Goal: Information Seeking & Learning: Learn about a topic

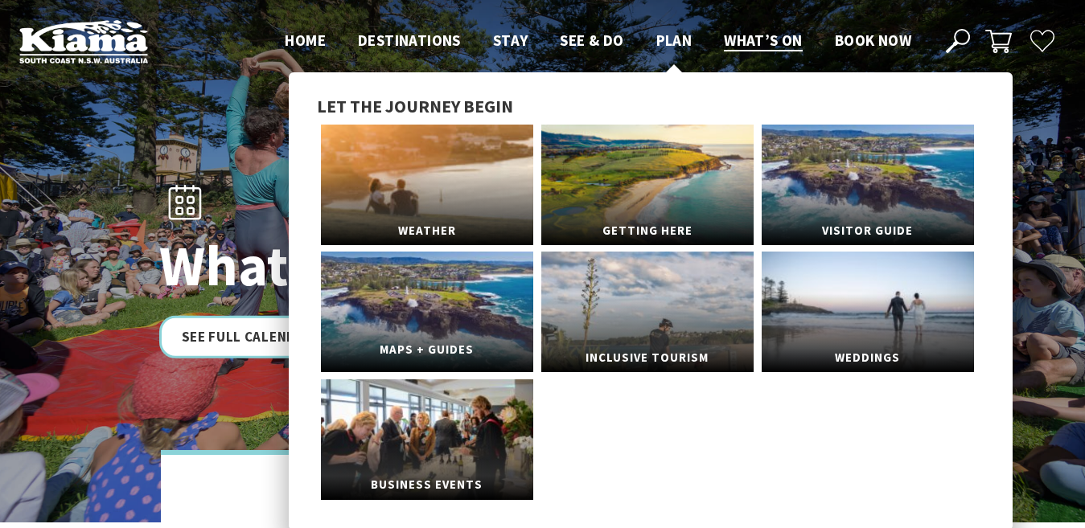
click at [429, 317] on link "Maps + Guides" at bounding box center [427, 312] width 212 height 121
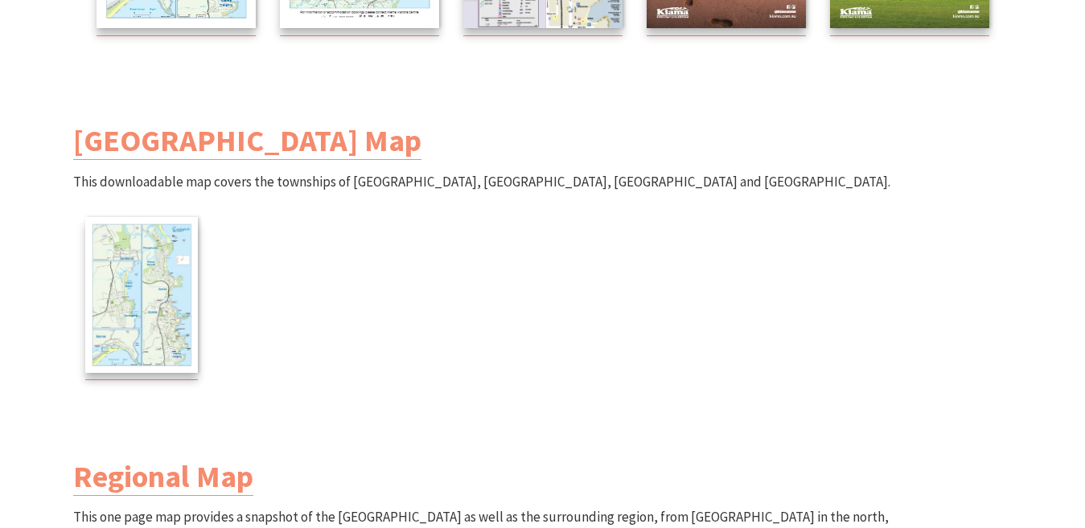
scroll to position [563, 0]
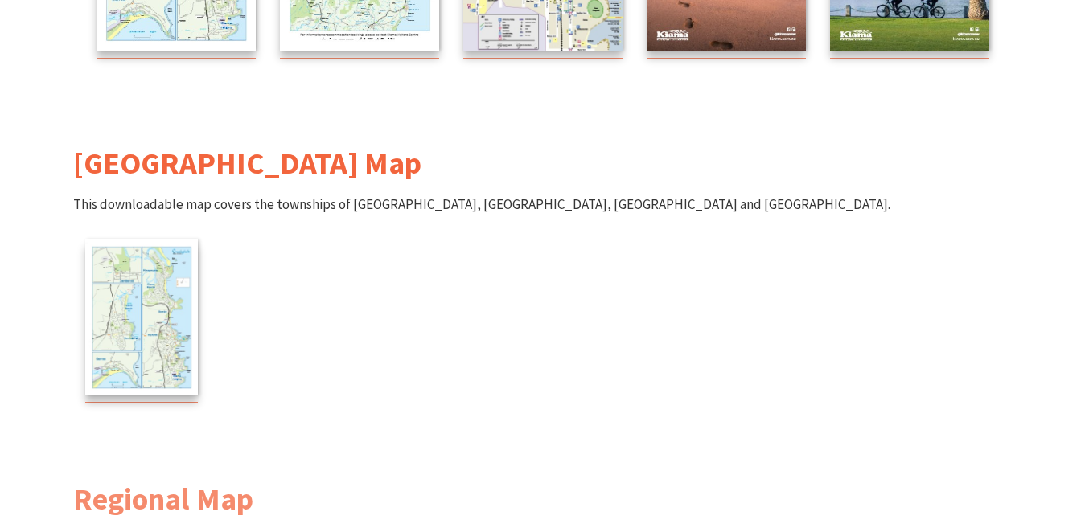
click at [231, 166] on link "[GEOGRAPHIC_DATA] Map" at bounding box center [247, 163] width 348 height 39
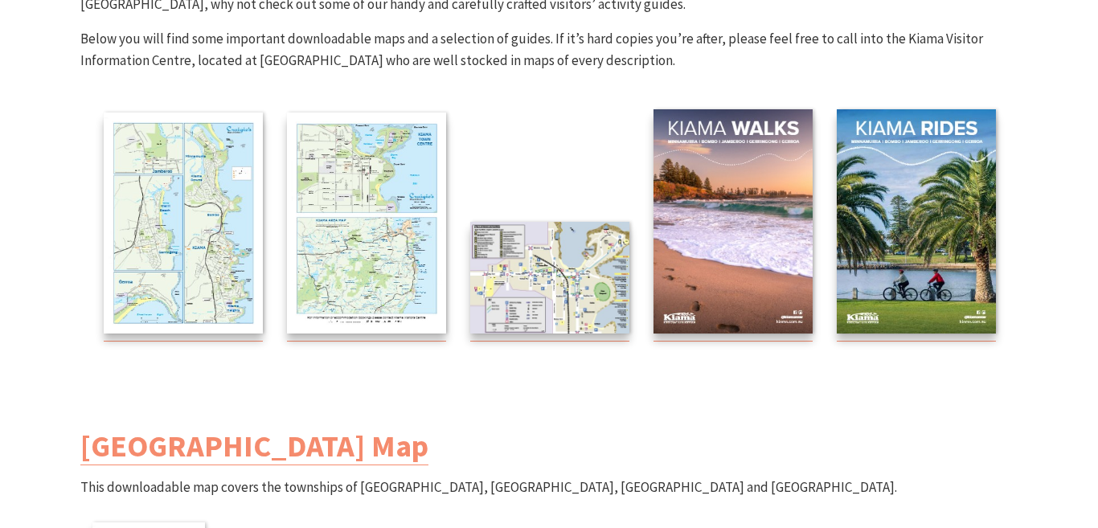
scroll to position [241, 0]
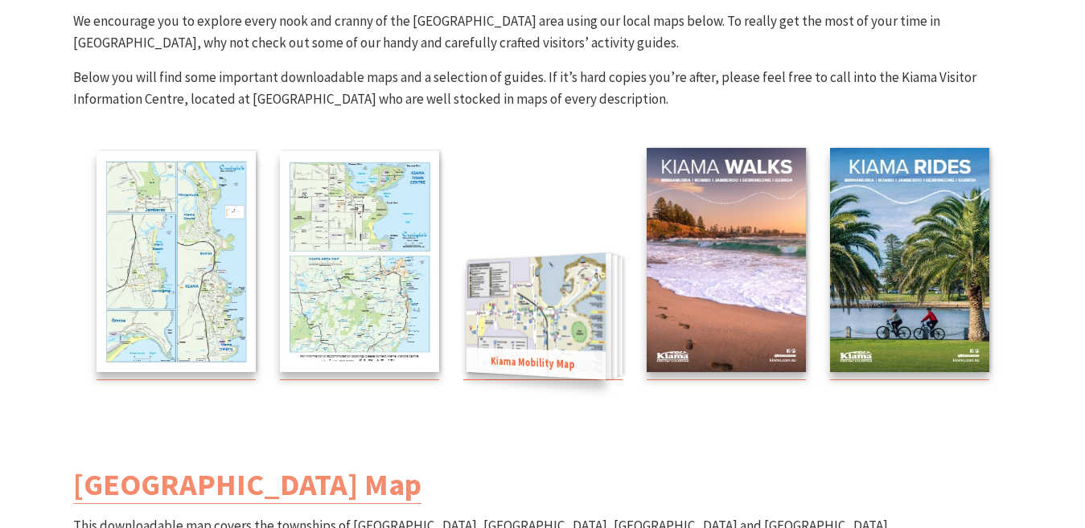
click at [554, 355] on span "Kiama Mobility Map" at bounding box center [535, 363] width 139 height 32
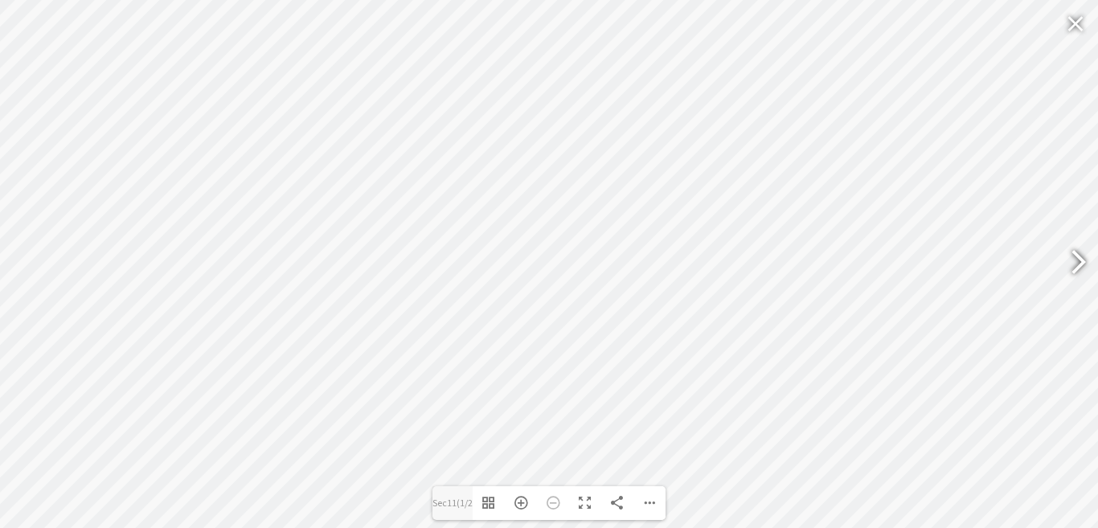
click at [1074, 257] on div at bounding box center [1071, 264] width 37 height 59
click at [23, 257] on div at bounding box center [26, 264] width 37 height 59
type input "Sec11"
click at [650, 503] on div "Download PDF File Goto First Page Goto Last Page Turn on/off Sound" at bounding box center [650, 503] width 32 height 34
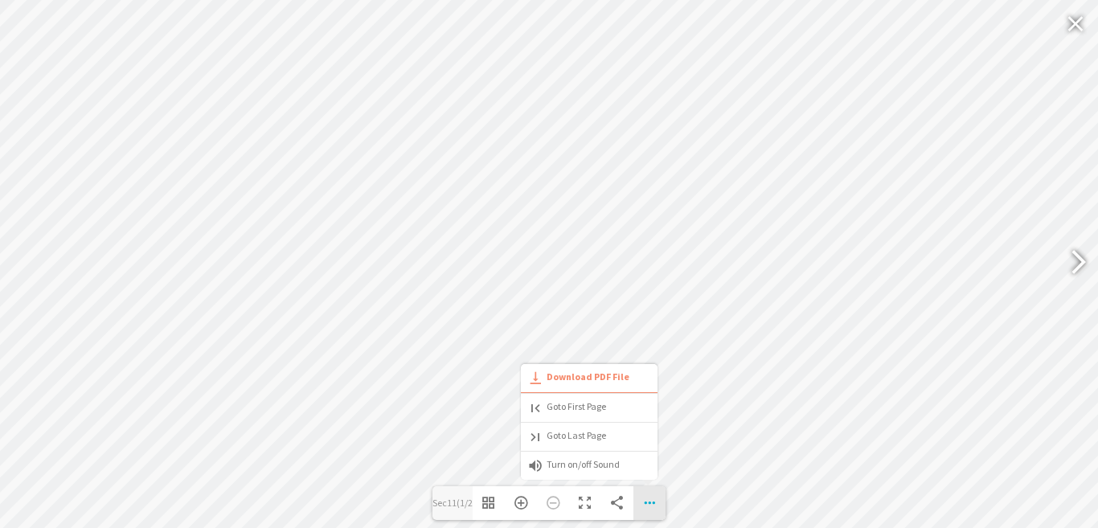
click at [650, 503] on div "Download PDF File Goto First Page Goto Last Page Turn on/off Sound" at bounding box center [650, 503] width 32 height 34
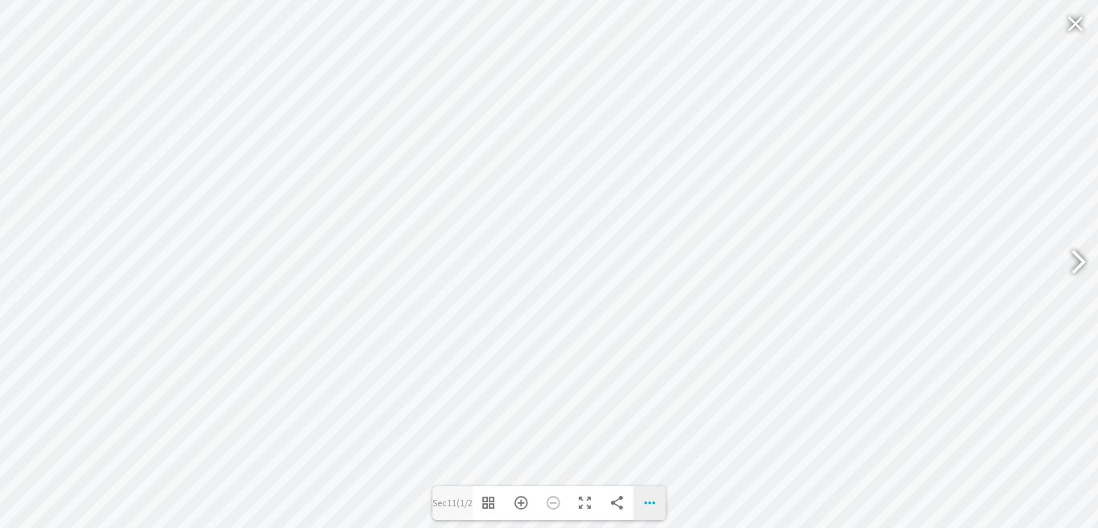
click at [650, 503] on div "Download PDF File Goto First Page Goto Last Page Turn on/off Sound" at bounding box center [650, 503] width 32 height 34
click at [585, 373] on span "Download PDF File" at bounding box center [578, 377] width 102 height 13
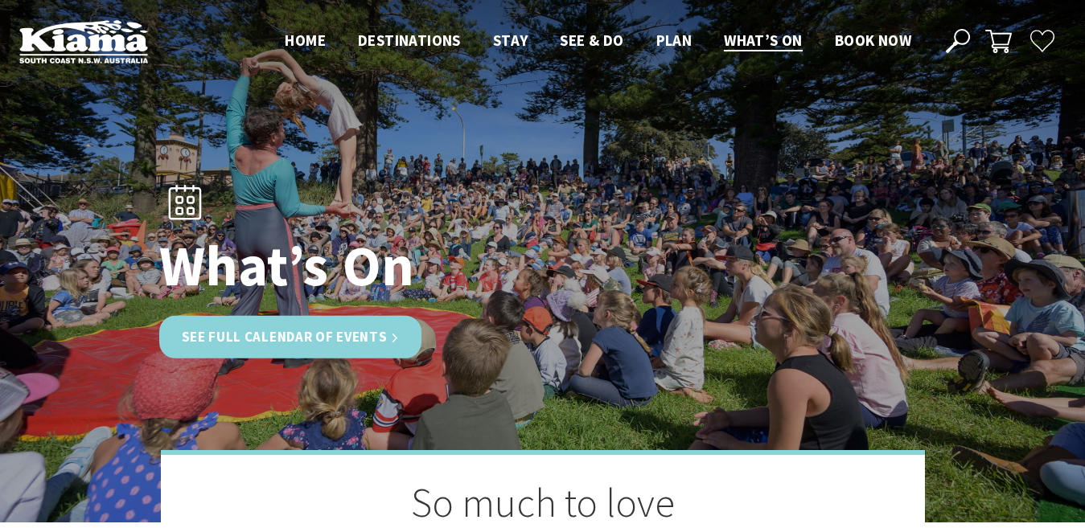
click at [396, 338] on link "See Full Calendar of Events" at bounding box center [290, 337] width 263 height 43
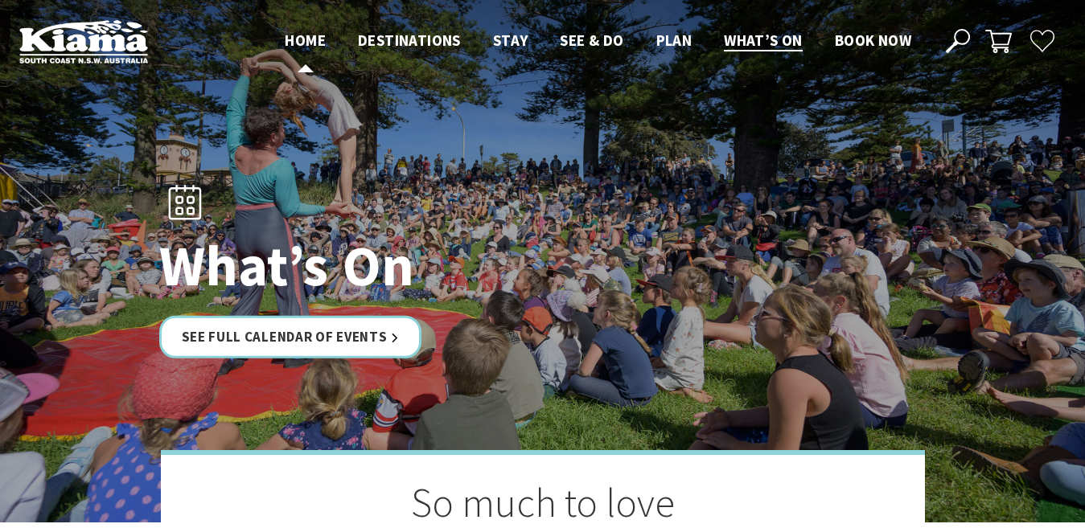
click at [301, 36] on span "Home" at bounding box center [305, 40] width 41 height 19
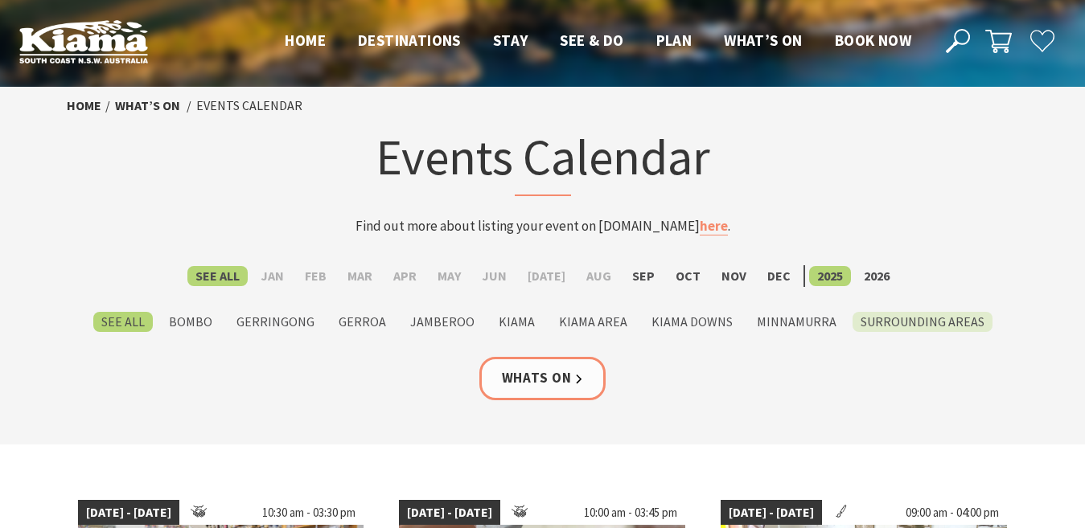
click at [939, 323] on label "Surrounding Areas" at bounding box center [922, 322] width 140 height 20
click at [0, 0] on input "Surrounding Areas" at bounding box center [0, 0] width 0 height 0
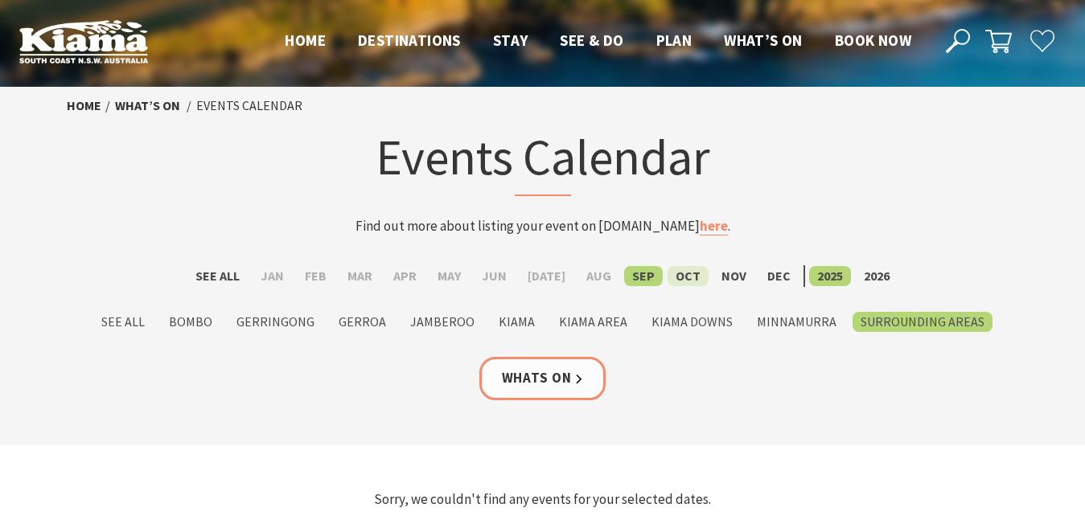
click at [684, 273] on label "Oct" at bounding box center [687, 276] width 41 height 20
click at [0, 0] on input "Oct" at bounding box center [0, 0] width 0 height 0
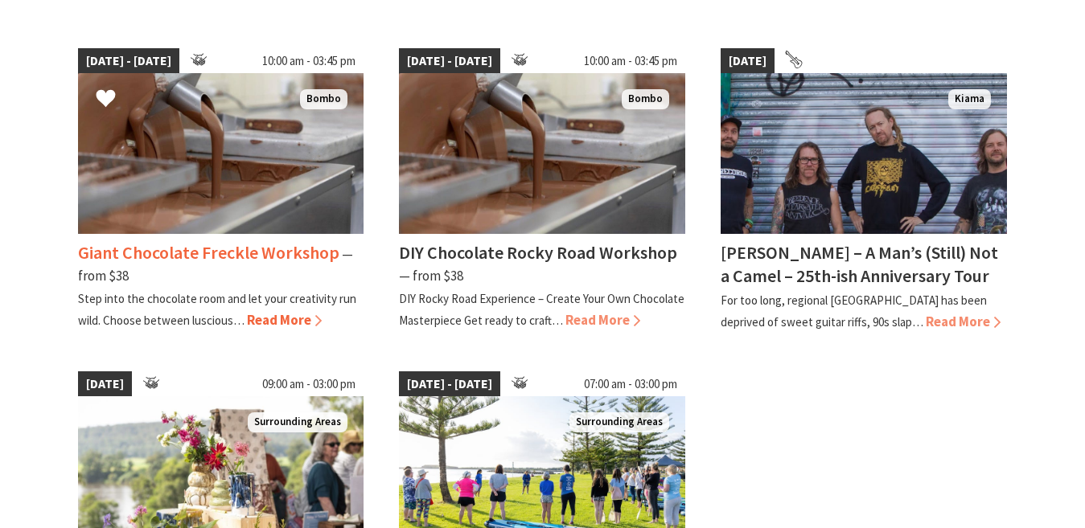
scroll to position [80, 0]
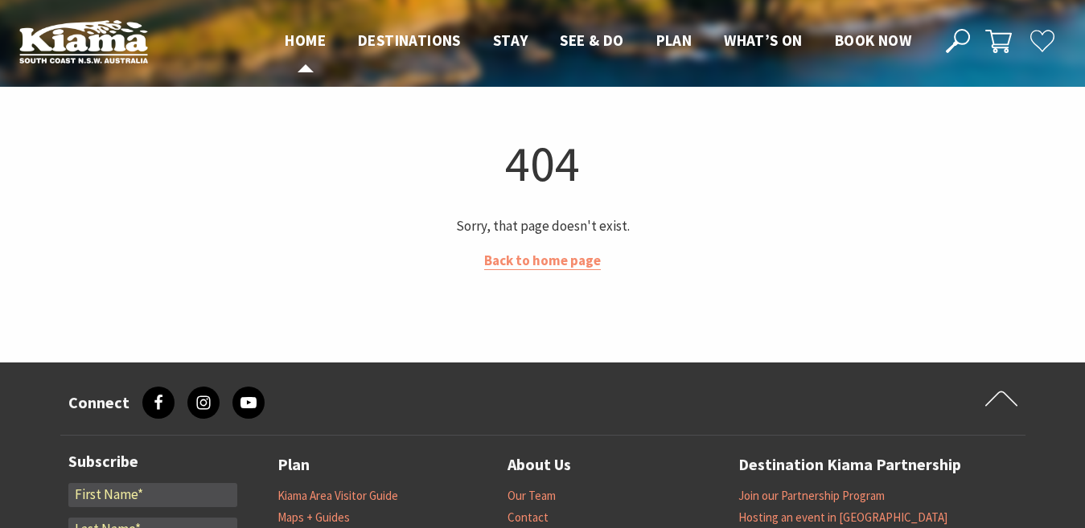
click at [301, 39] on span "Home" at bounding box center [305, 40] width 41 height 19
